Goal: Information Seeking & Learning: Learn about a topic

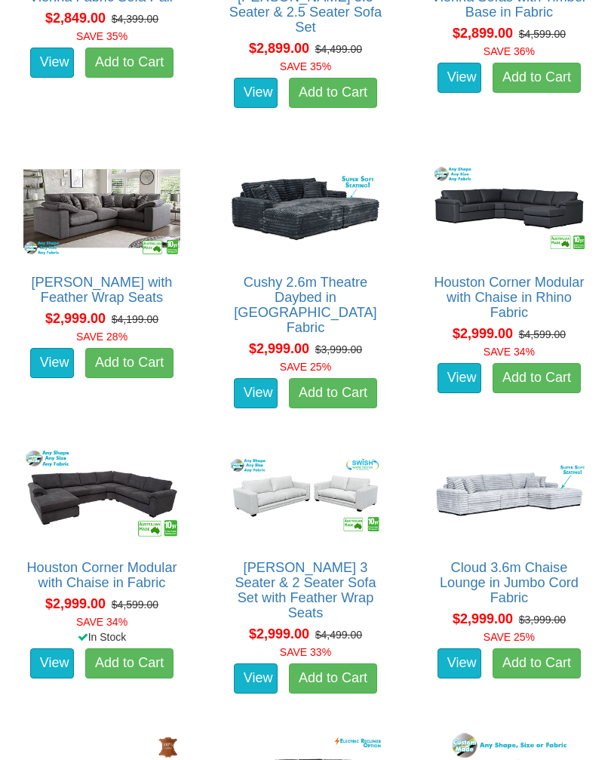
scroll to position [4747, 0]
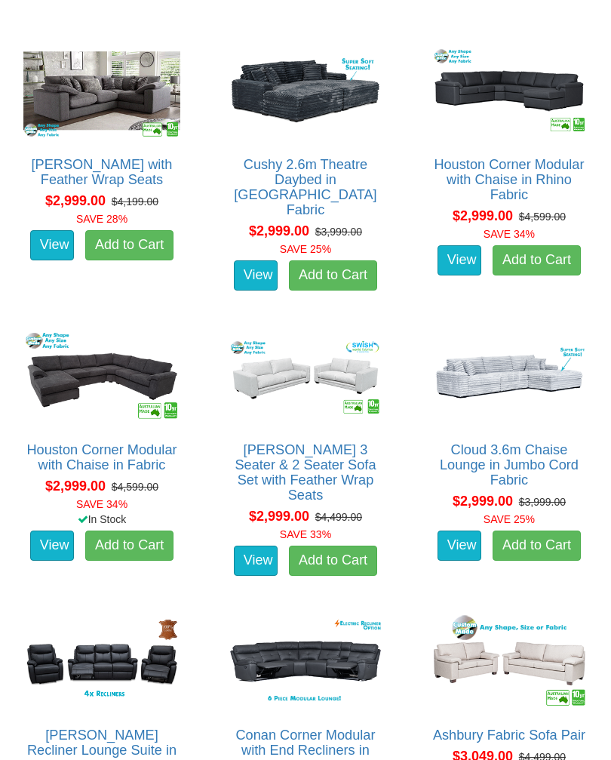
click at [311, 379] on img at bounding box center [305, 377] width 164 height 102
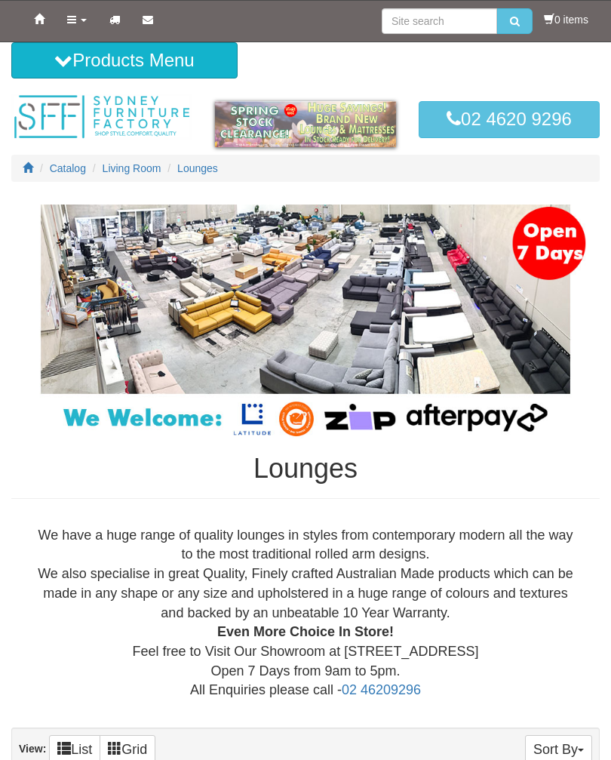
scroll to position [4773, 0]
